Goal: Task Accomplishment & Management: Manage account settings

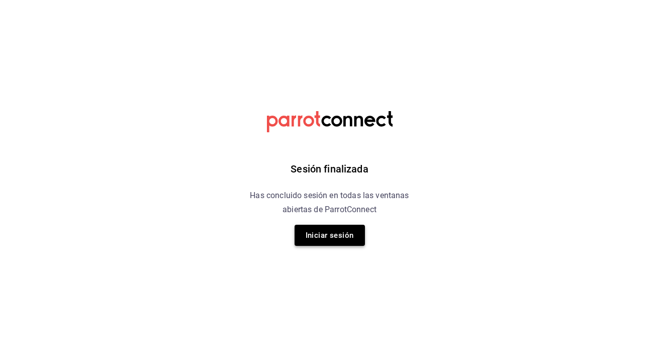
click at [334, 237] on button "Iniciar sesión" at bounding box center [329, 235] width 70 height 21
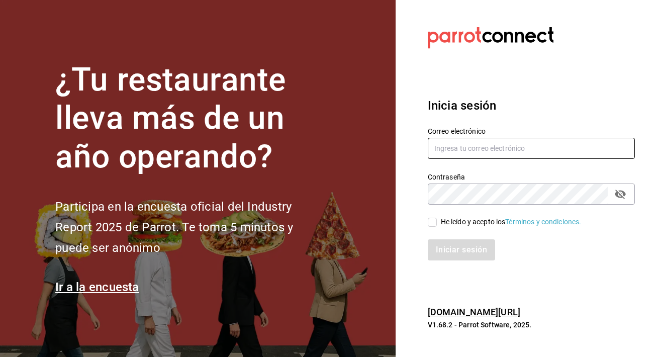
click at [483, 139] on input "text" at bounding box center [531, 148] width 207 height 21
type input "[PERSON_NAME][EMAIL_ADDRESS][PERSON_NAME][DOMAIN_NAME]"
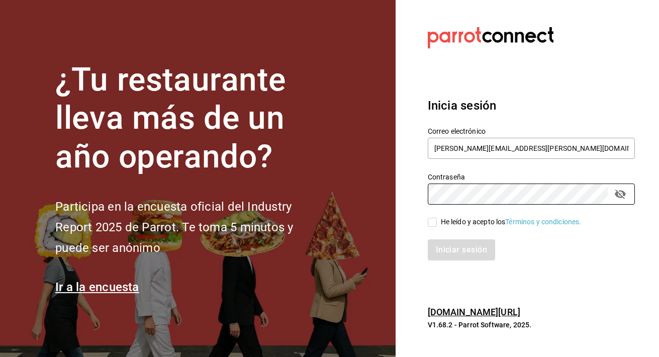
click at [487, 225] on div "He leído y acepto los Términos y condiciones." at bounding box center [511, 222] width 141 height 11
click at [437, 225] on input "He leído y acepto los Términos y condiciones." at bounding box center [432, 222] width 9 height 9
checkbox input "true"
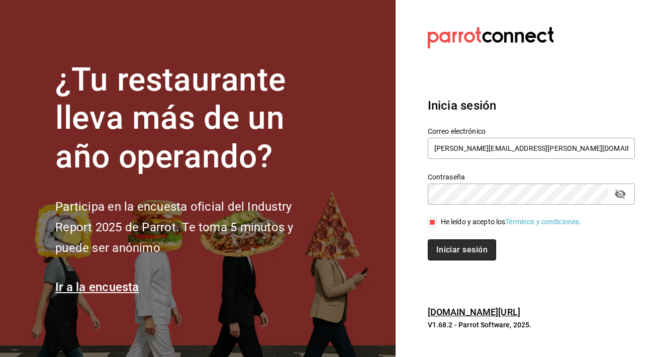
click at [478, 250] on button "Iniciar sesión" at bounding box center [462, 249] width 68 height 21
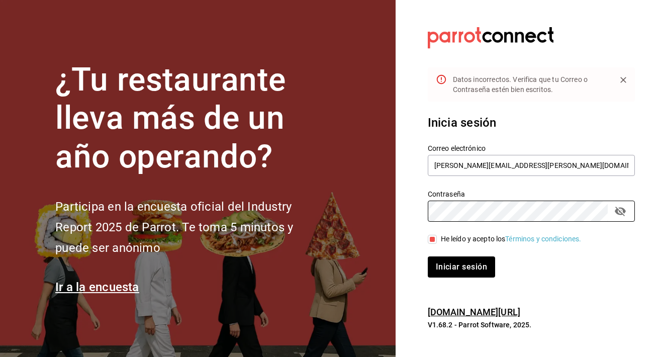
click at [320, 196] on div "¿Tu restaurante lleva más de un año operando? Participa en la encuesta oficial …" at bounding box center [329, 178] width 659 height 357
click at [490, 271] on button "Iniciar sesión" at bounding box center [462, 266] width 68 height 21
click at [321, 186] on div "¿Tu restaurante lleva más de un año operando? Participa en la encuesta oficial …" at bounding box center [329, 178] width 659 height 357
click at [428, 256] on button "Iniciar sesión" at bounding box center [461, 266] width 67 height 21
